Goal: Use online tool/utility

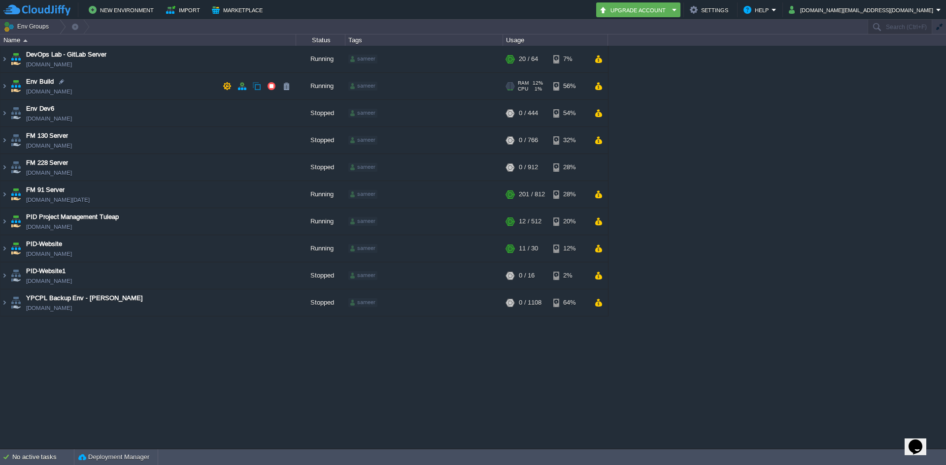
click at [6, 87] on img at bounding box center [4, 86] width 8 height 27
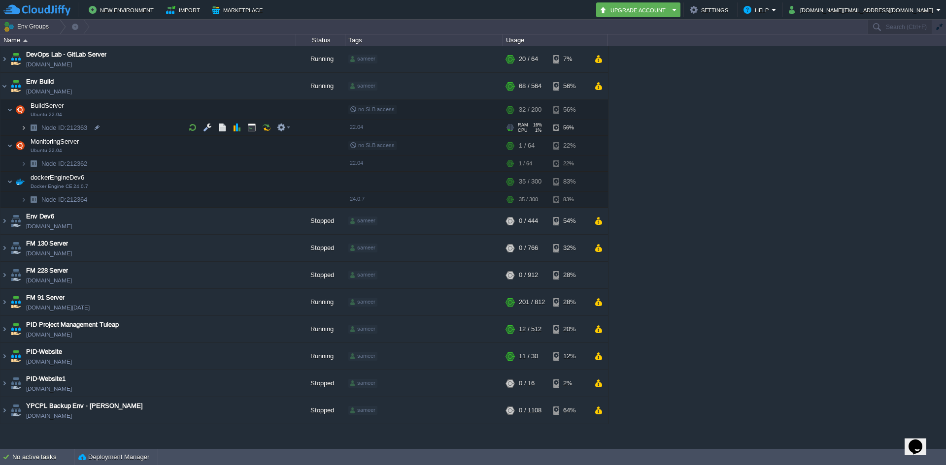
click at [21, 129] on img at bounding box center [24, 127] width 6 height 15
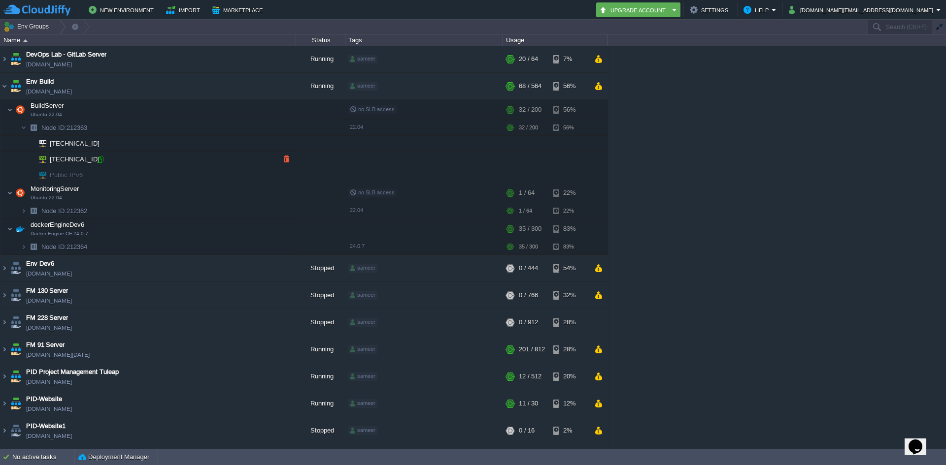
click at [102, 160] on div at bounding box center [100, 159] width 9 height 9
type input "[TECHNICAL_ID]"
click at [267, 266] on button "button" at bounding box center [271, 268] width 9 height 9
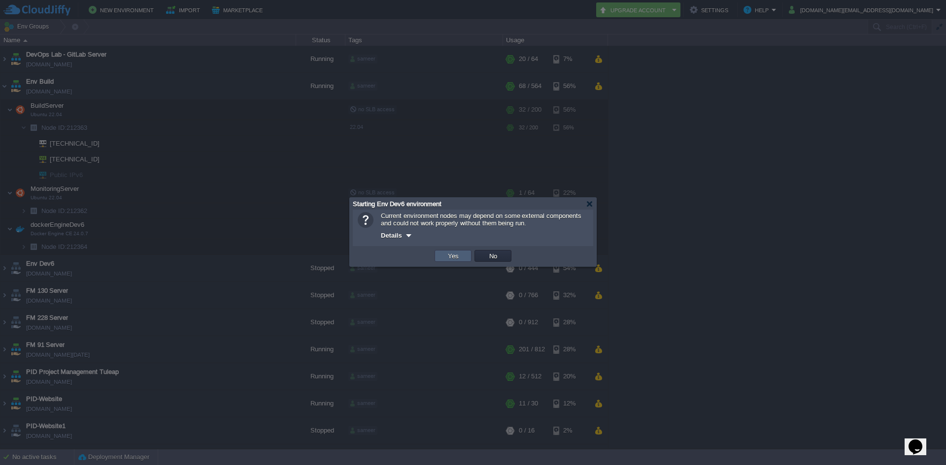
click at [442, 258] on td "Yes" at bounding box center [452, 256] width 37 height 12
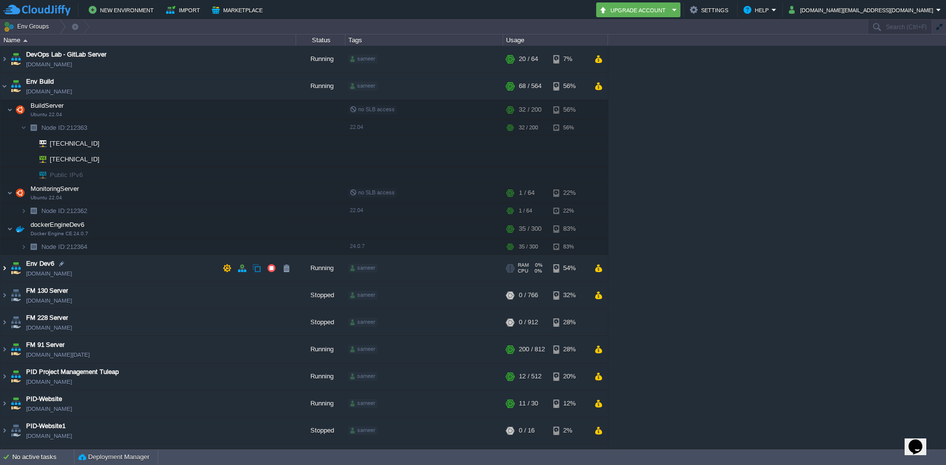
click at [1, 268] on img at bounding box center [4, 268] width 8 height 27
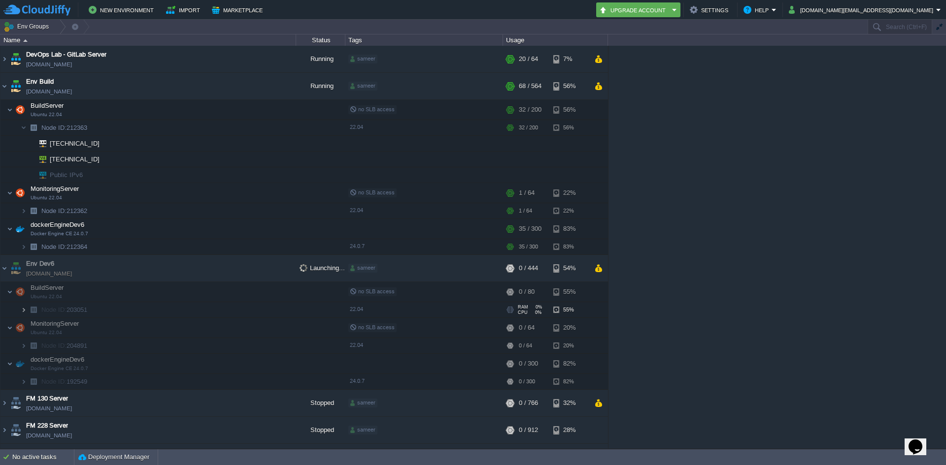
click at [25, 308] on img at bounding box center [24, 309] width 6 height 15
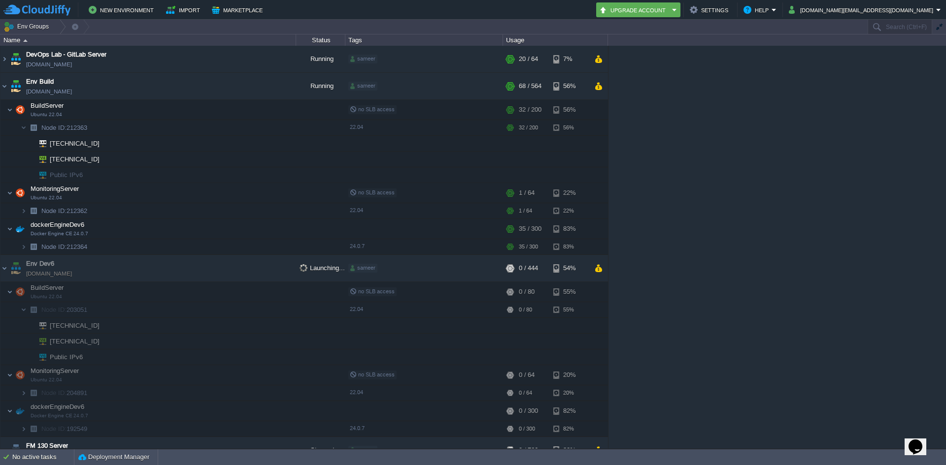
click at [84, 341] on span "[TECHNICAL_ID]" at bounding box center [75, 341] width 52 height 15
